Goal: Information Seeking & Learning: Learn about a topic

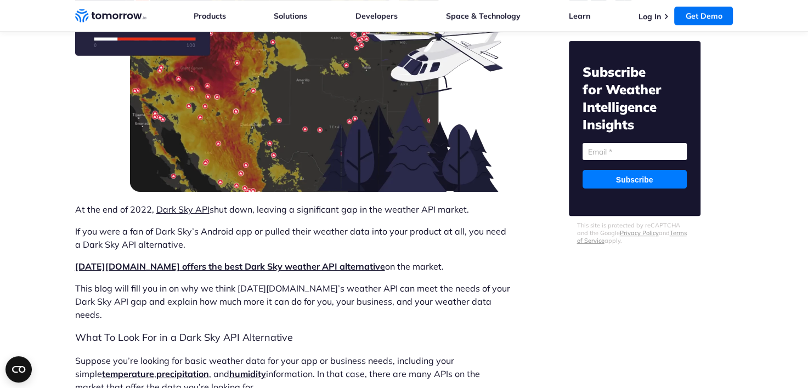
scroll to position [219, 0]
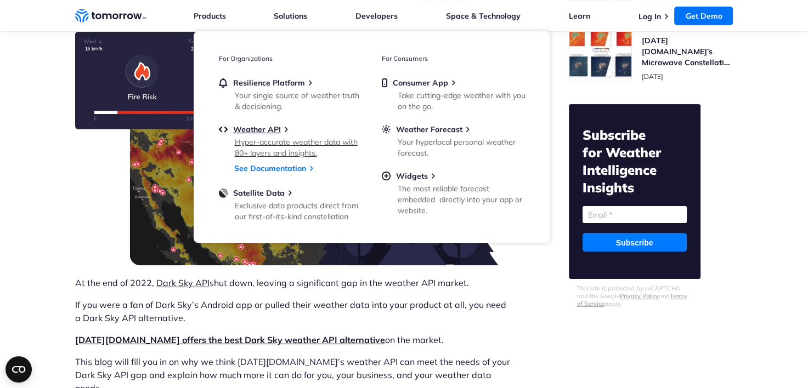
click at [272, 137] on div "Hyper-accurate weather data with 80+ layers and insights." at bounding box center [299, 148] width 128 height 22
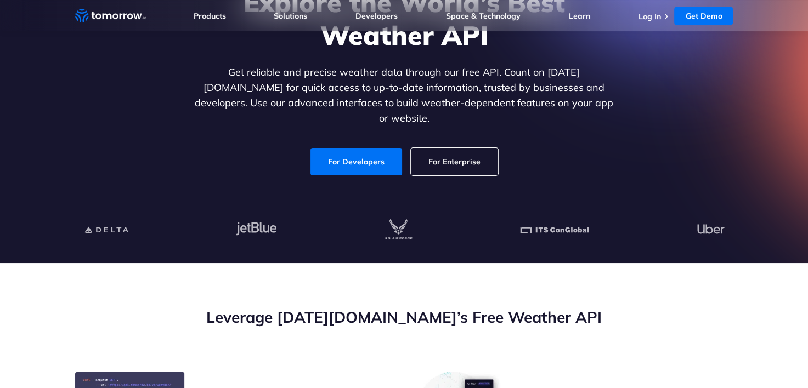
scroll to position [165, 0]
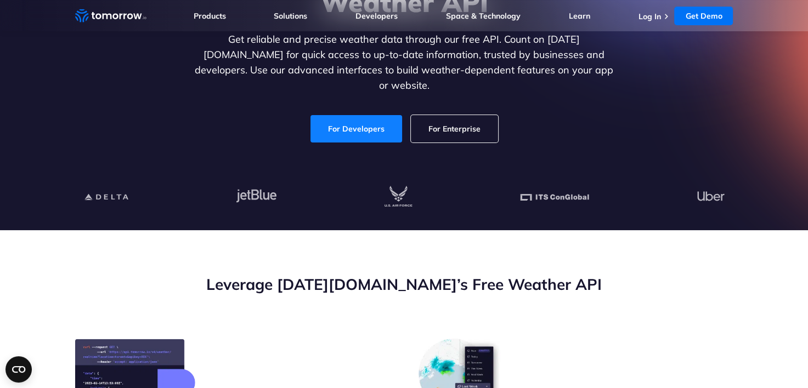
click at [361, 119] on link "For Developers" at bounding box center [357, 128] width 92 height 27
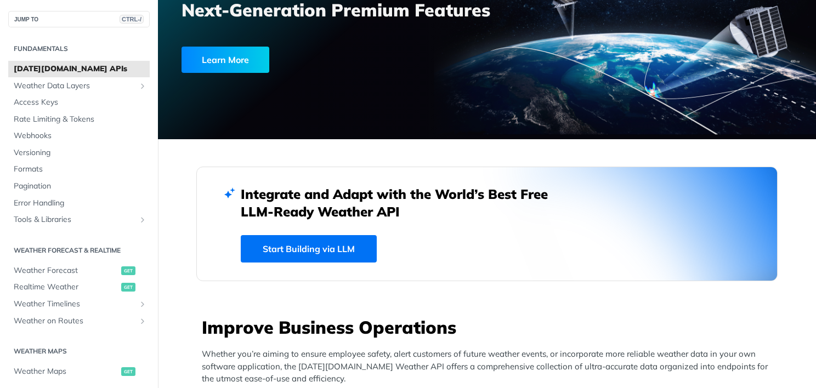
scroll to position [219, 0]
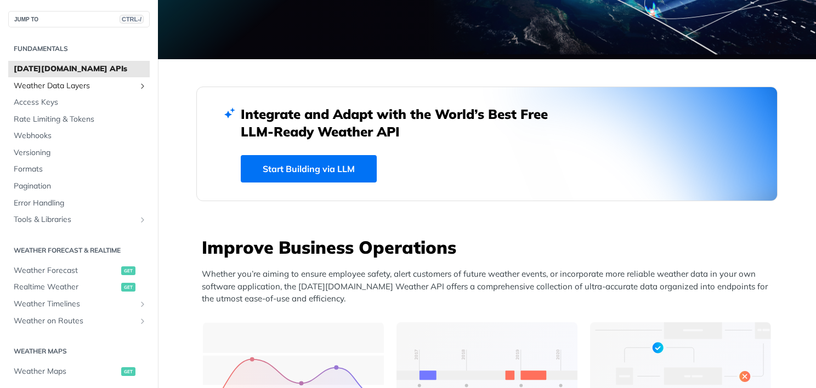
click at [57, 89] on span "Weather Data Layers" at bounding box center [75, 86] width 122 height 11
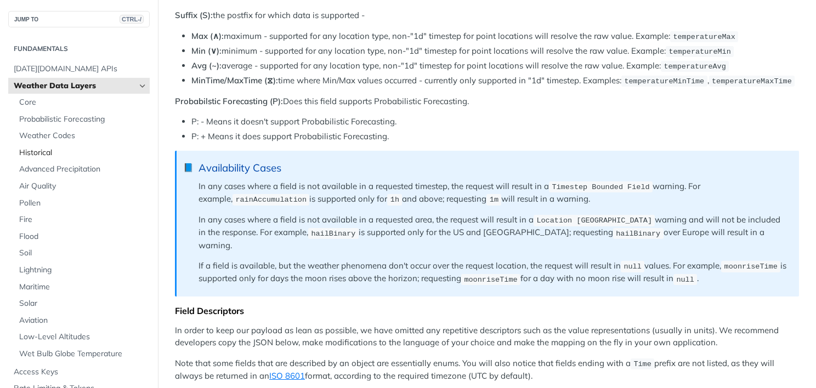
click at [41, 151] on span "Historical" at bounding box center [83, 153] width 128 height 11
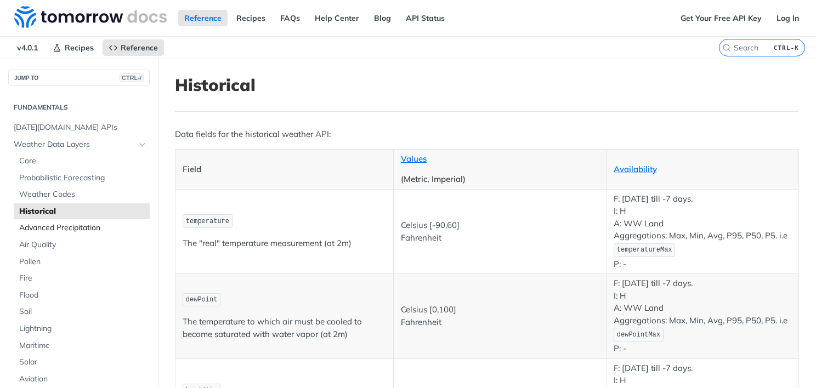
click at [94, 226] on span "Advanced Precipitation" at bounding box center [83, 228] width 128 height 11
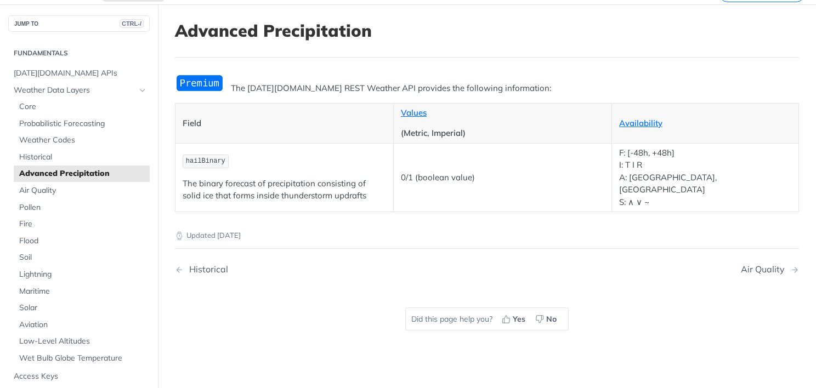
scroll to position [55, 0]
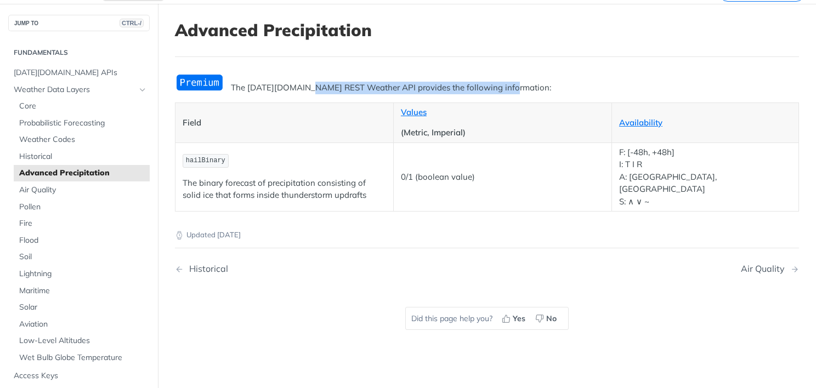
drag, startPoint x: 305, startPoint y: 86, endPoint x: 520, endPoint y: 81, distance: 214.6
click at [520, 82] on p "The [DATE][DOMAIN_NAME] REST Weather API provides the following information:" at bounding box center [487, 88] width 624 height 13
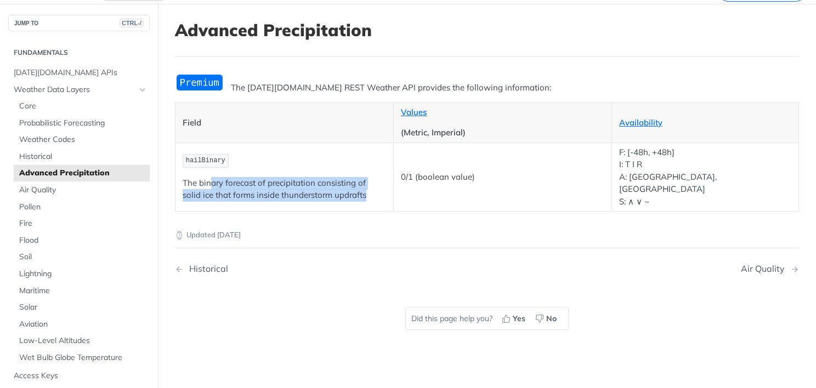
drag, startPoint x: 209, startPoint y: 181, endPoint x: 379, endPoint y: 184, distance: 170.7
click at [379, 184] on p "The binary forecast of precipitation consisting of solid ice that forms inside …" at bounding box center [285, 189] width 204 height 25
drag, startPoint x: 379, startPoint y: 184, endPoint x: 364, endPoint y: 184, distance: 14.8
click at [364, 184] on p "The binary forecast of precipitation consisting of solid ice that forms inside …" at bounding box center [285, 189] width 204 height 25
click at [297, 181] on p "The binary forecast of precipitation consisting of solid ice that forms inside …" at bounding box center [285, 189] width 204 height 25
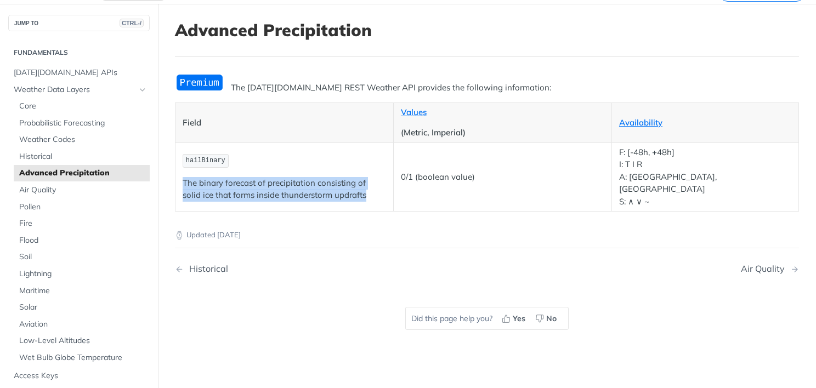
drag, startPoint x: 349, startPoint y: 189, endPoint x: 180, endPoint y: 178, distance: 169.4
click at [180, 178] on td "hailBinary The binary forecast of precipitation consisting of solid ice that fo…" at bounding box center [285, 177] width 218 height 69
click at [344, 264] on link "Historical" at bounding box center [309, 269] width 268 height 10
